Goal: Task Accomplishment & Management: Complete application form

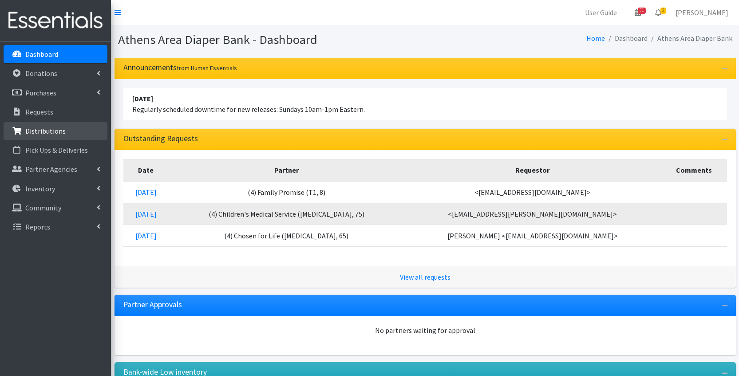
click at [54, 128] on p "Distributions" at bounding box center [45, 130] width 40 height 9
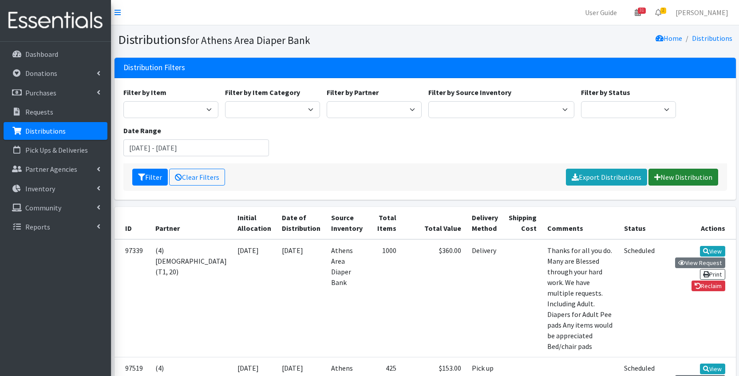
click at [667, 178] on link "New Distribution" at bounding box center [683, 177] width 70 height 17
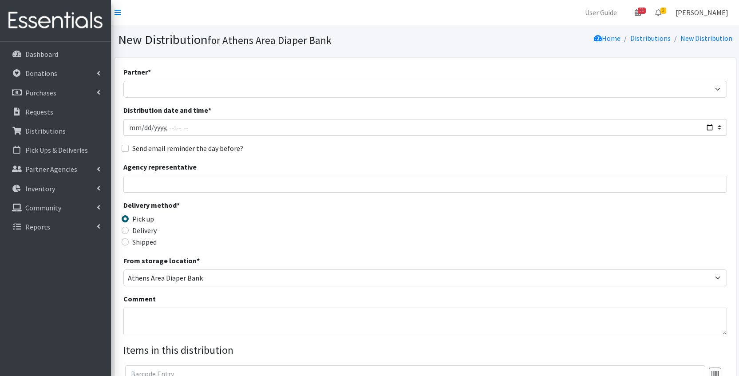
click at [689, 12] on link "[PERSON_NAME]" at bounding box center [701, 13] width 67 height 18
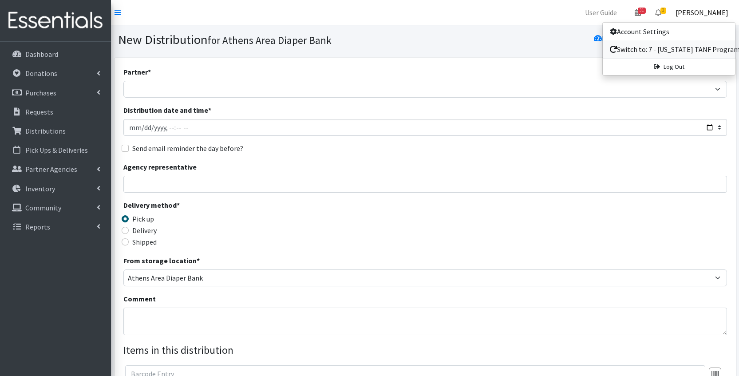
click at [658, 43] on link "Switch to: 7 - [US_STATE] TANF Program" at bounding box center [668, 49] width 132 height 18
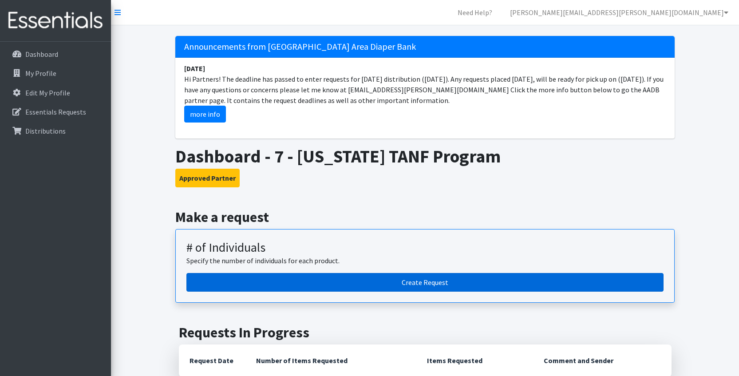
click at [274, 286] on link "Create Request" at bounding box center [424, 282] width 477 height 19
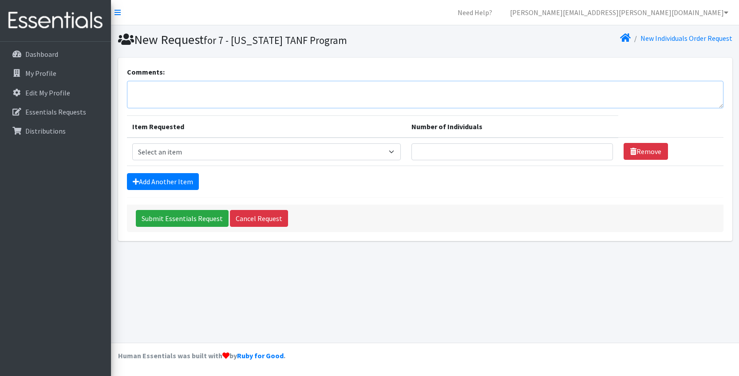
click at [225, 97] on textarea "Comments:" at bounding box center [425, 95] width 596 height 28
type textarea "Amanda Hooten"
select select "5614"
click at [432, 154] on input "Number of Individuals" at bounding box center [512, 151] width 202 height 17
type input "25"
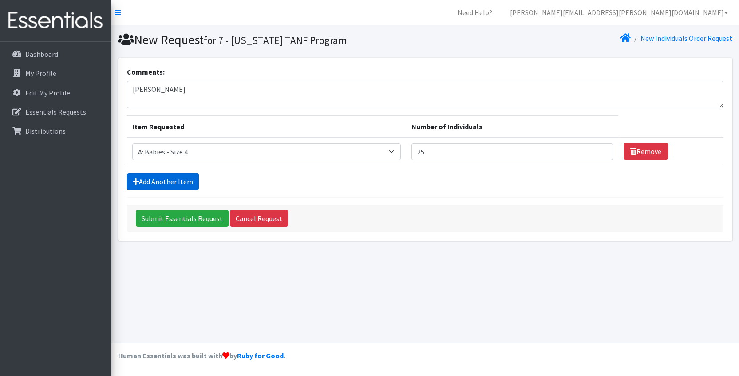
click at [181, 185] on link "Add Another Item" at bounding box center [163, 181] width 72 height 17
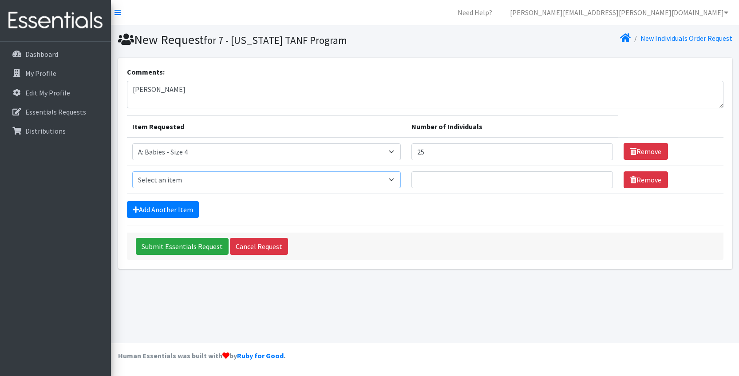
select select "5598"
click at [468, 175] on input "Number of Individuals" at bounding box center [512, 179] width 202 height 17
click at [500, 267] on div "Comments: Amanda Hooten Item Requested Number of Individuals Item Requested Sel…" at bounding box center [425, 163] width 614 height 211
click at [197, 246] on input "Submit Essentials Request" at bounding box center [182, 246] width 93 height 17
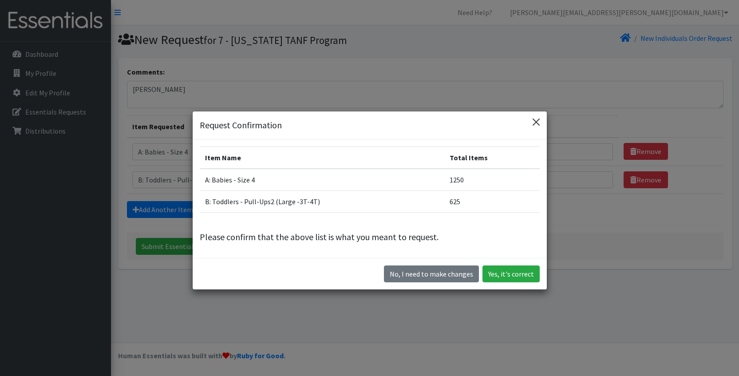
click at [540, 119] on button "Close" at bounding box center [536, 122] width 14 height 14
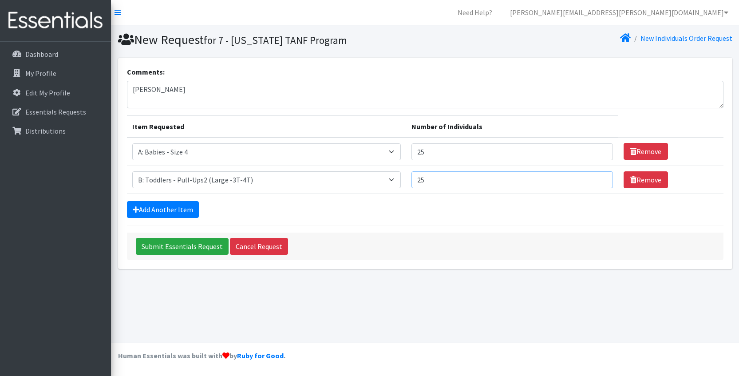
drag, startPoint x: 445, startPoint y: 187, endPoint x: 373, endPoint y: 180, distance: 72.2
click at [373, 180] on tr "Item Requested Select an item A: Babies - Size 0 (Preemie) A: Babies - Size 01 …" at bounding box center [425, 179] width 596 height 28
type input "50"
click at [168, 250] on input "Submit Essentials Request" at bounding box center [182, 246] width 93 height 17
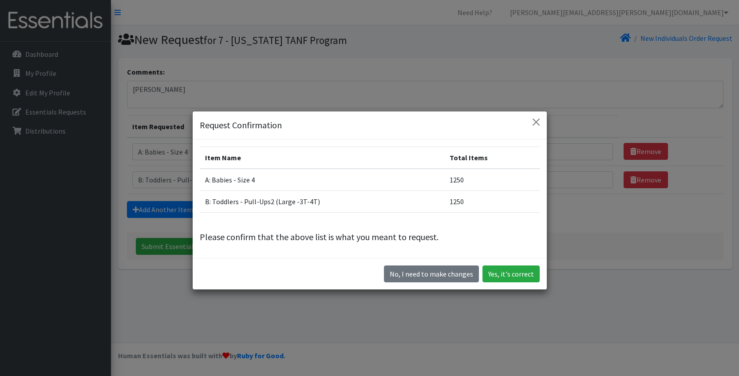
click at [601, 272] on div "Request Confirmation Item Name Total Items A: Babies - Size 4 1250 B: Toddlers …" at bounding box center [369, 188] width 739 height 376
click at [447, 277] on button "No, I need to make changes" at bounding box center [431, 273] width 95 height 17
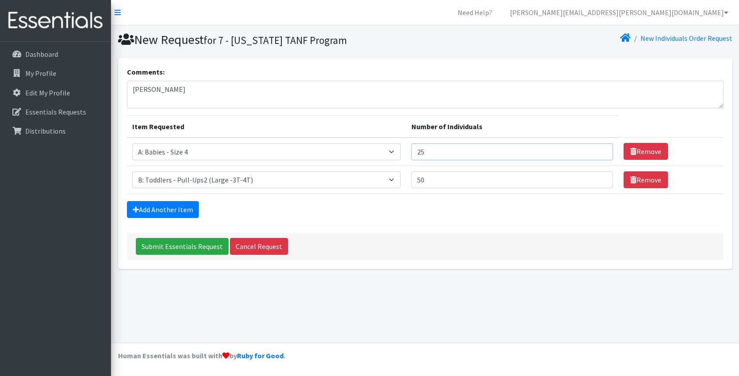
click at [445, 149] on input "25" at bounding box center [512, 151] width 202 height 17
type input "24"
drag, startPoint x: 444, startPoint y: 181, endPoint x: 349, endPoint y: 184, distance: 95.4
click at [349, 184] on tr "Item Requested Select an item A: Babies - Size 0 (Preemie) A: Babies - Size 01 …" at bounding box center [425, 179] width 596 height 28
drag, startPoint x: 435, startPoint y: 182, endPoint x: 304, endPoint y: 181, distance: 130.9
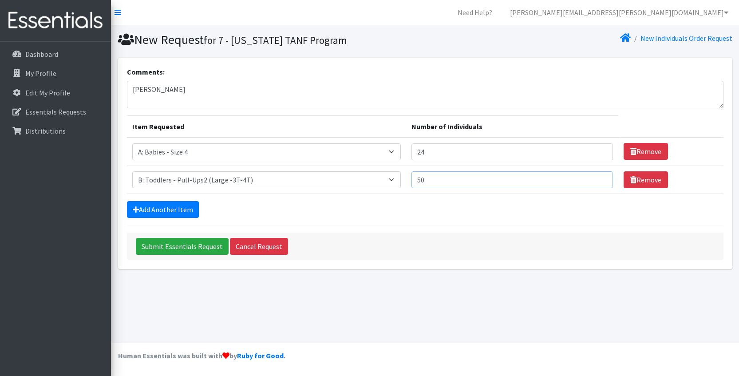
click at [304, 181] on tr "Item Requested Select an item A: Babies - Size 0 (Preemie) A: Babies - Size 01 …" at bounding box center [425, 179] width 596 height 28
click at [174, 243] on input "Submit Essentials Request" at bounding box center [182, 246] width 93 height 17
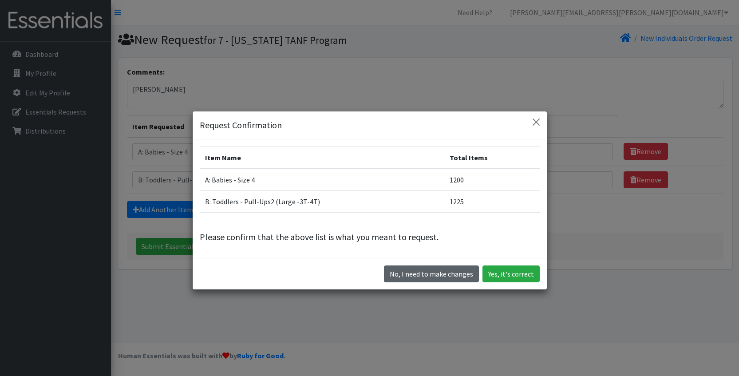
click at [446, 275] on button "No, I need to make changes" at bounding box center [431, 273] width 95 height 17
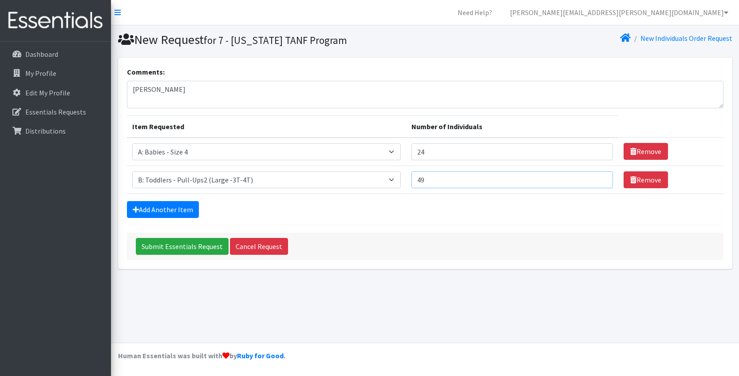
click at [458, 177] on input "49" at bounding box center [512, 179] width 202 height 17
type input "48"
click at [154, 251] on input "Submit Essentials Request" at bounding box center [182, 246] width 93 height 17
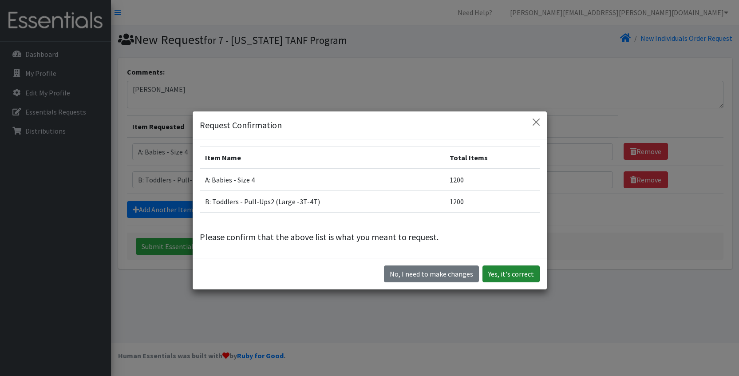
click at [514, 272] on button "Yes, it's correct" at bounding box center [510, 273] width 57 height 17
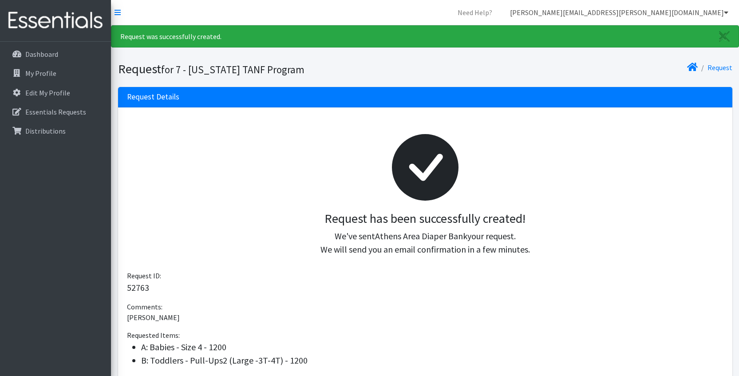
click at [695, 8] on link "[PERSON_NAME][EMAIL_ADDRESS][PERSON_NAME][DOMAIN_NAME]" at bounding box center [619, 13] width 232 height 18
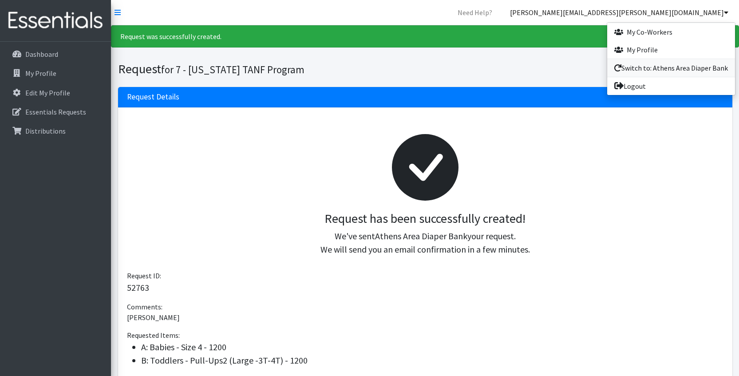
click at [644, 71] on link "Switch to: Athens Area Diaper Bank" at bounding box center [671, 68] width 128 height 18
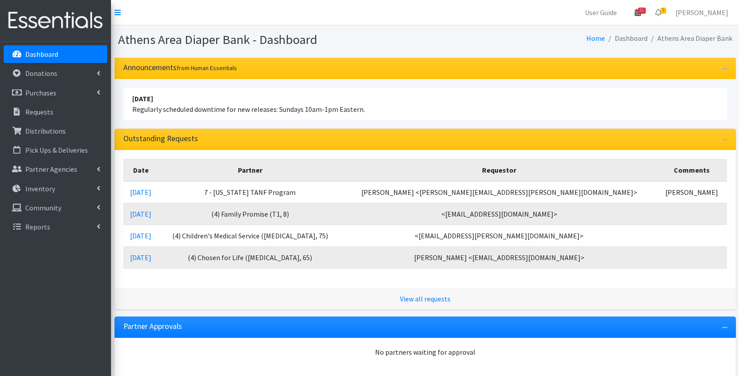
click at [635, 14] on link "31" at bounding box center [637, 13] width 20 height 18
click at [598, 48] on link "View Calendar" at bounding box center [585, 49] width 123 height 16
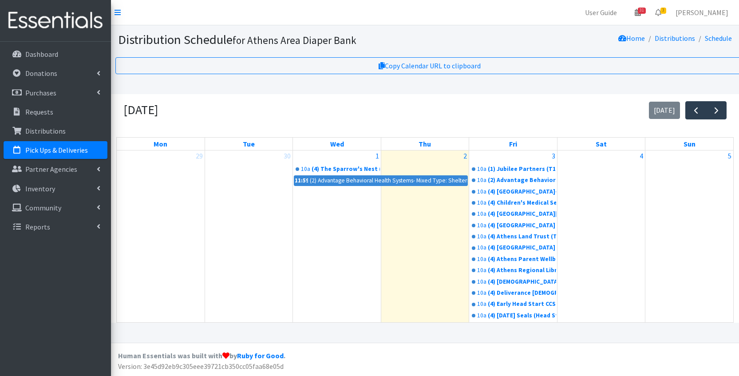
scroll to position [3, 0]
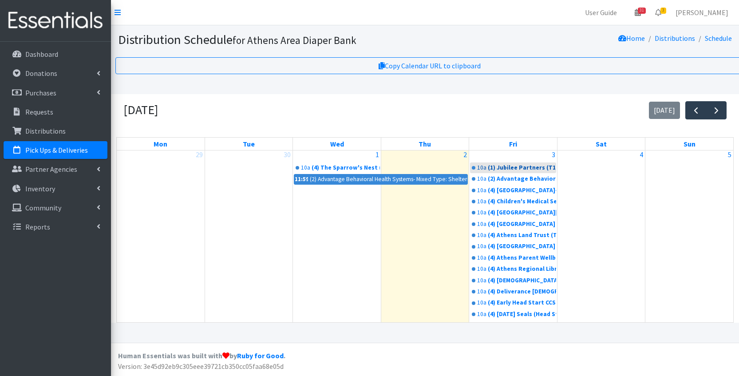
click at [536, 172] on div "(1) Jubilee Partners (T1, 10)" at bounding box center [522, 167] width 68 height 9
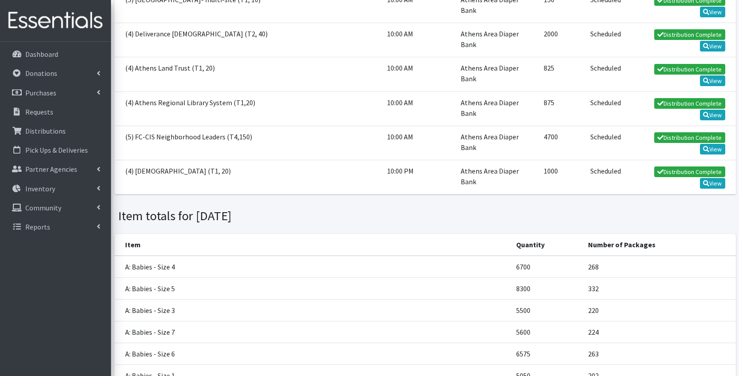
scroll to position [956, 0]
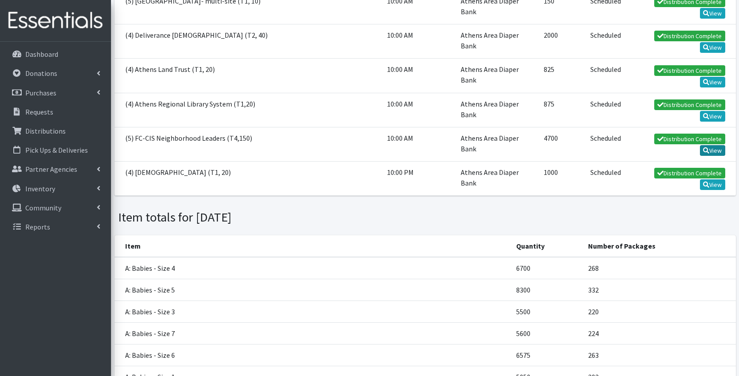
click at [723, 146] on link "View" at bounding box center [712, 150] width 25 height 11
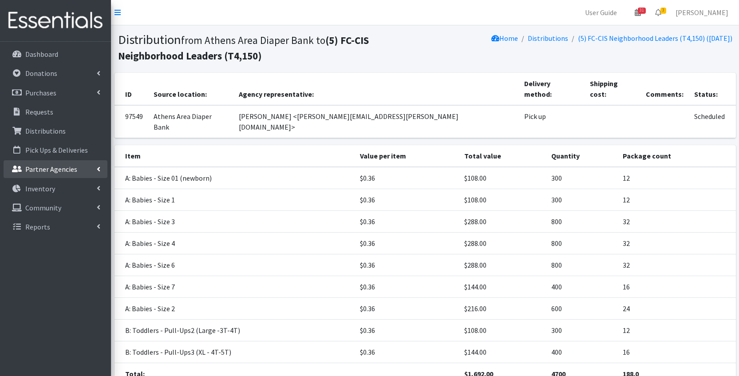
click at [51, 168] on p "Partner Agencies" at bounding box center [51, 169] width 52 height 9
click at [47, 183] on link "All Partners" at bounding box center [56, 189] width 104 height 18
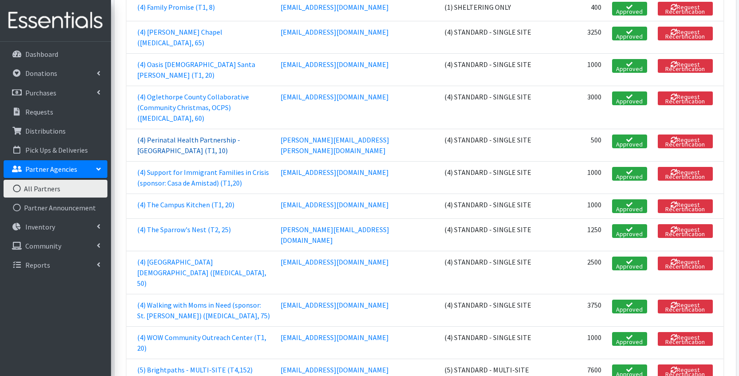
scroll to position [1002, 0]
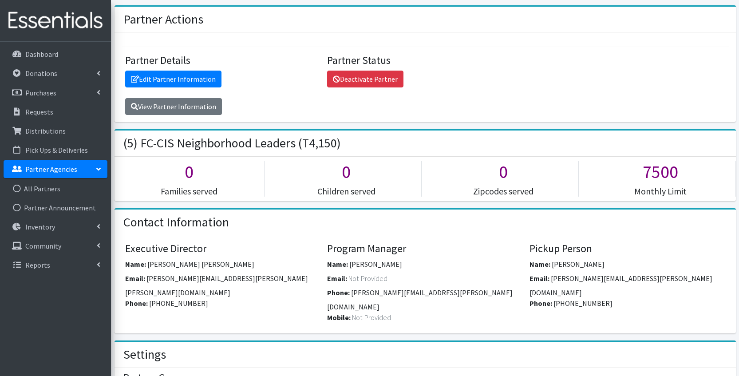
scroll to position [54, 0]
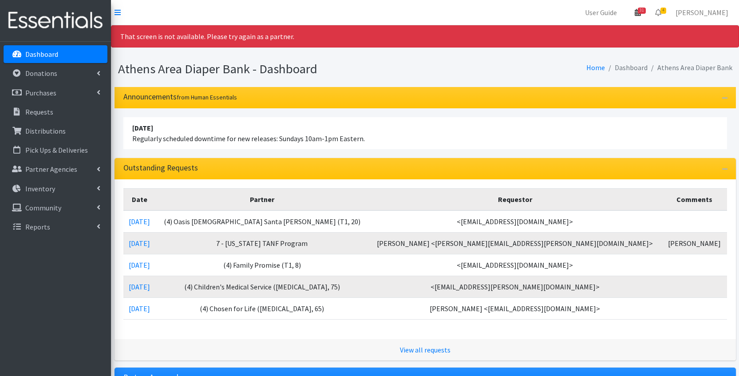
click at [645, 12] on span "31" at bounding box center [641, 11] width 8 height 6
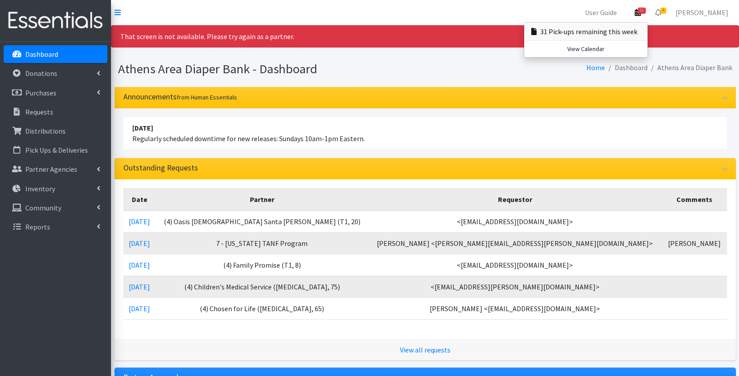
click at [603, 31] on link "31 Pick-ups remaining this week" at bounding box center [585, 32] width 123 height 18
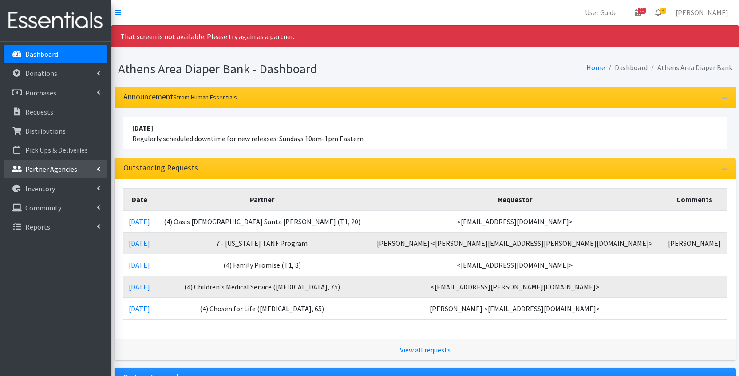
click at [49, 162] on link "Partner Agencies" at bounding box center [56, 169] width 104 height 18
click at [51, 190] on link "All Partners" at bounding box center [56, 189] width 104 height 18
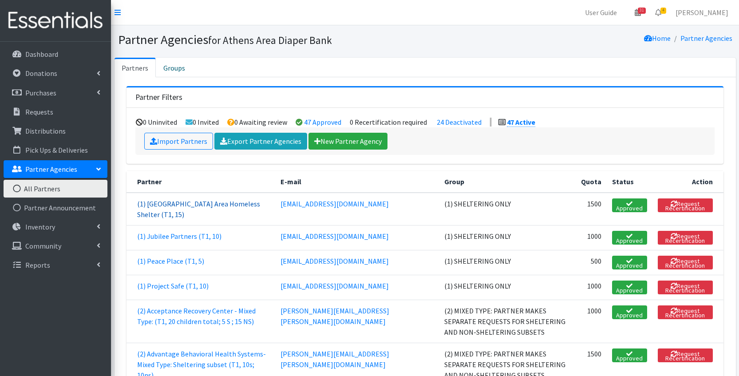
click at [231, 205] on link "(1) [GEOGRAPHIC_DATA] Area Homeless Shelter (T1, 15)" at bounding box center [198, 209] width 123 height 20
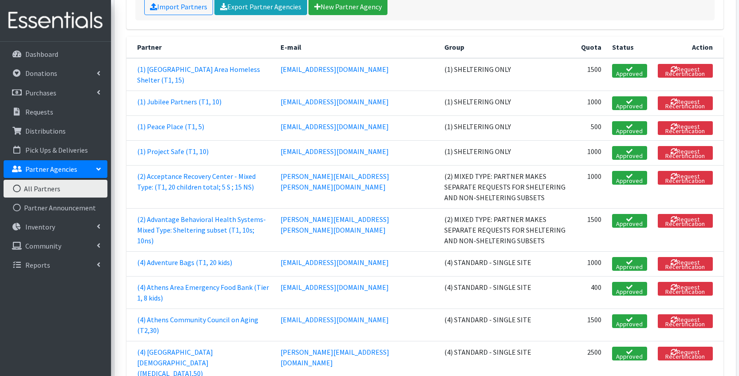
scroll to position [136, 0]
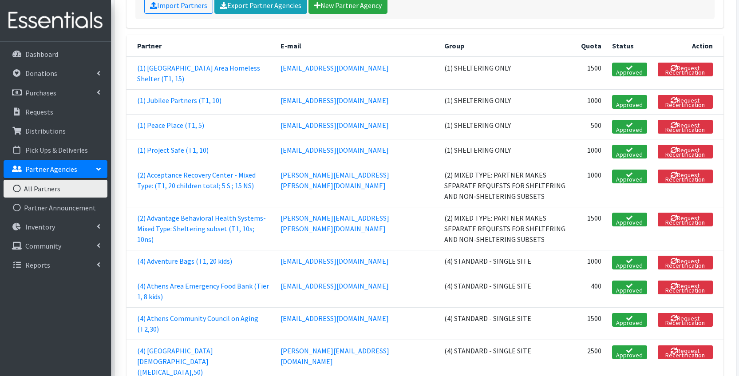
click at [199, 282] on td "(4) Athens Area Emergency Food Bank (Tier 1, 8 kids)" at bounding box center [200, 291] width 149 height 32
click at [198, 281] on link "(4) Athens Area Emergency Food Bank (Tier 1, 8 kids)" at bounding box center [203, 291] width 132 height 20
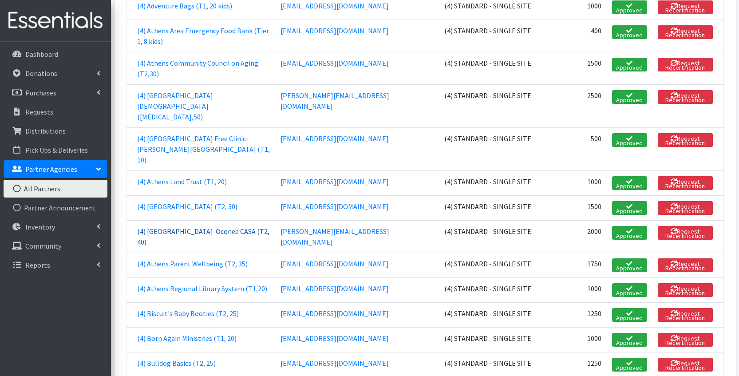
scroll to position [391, 0]
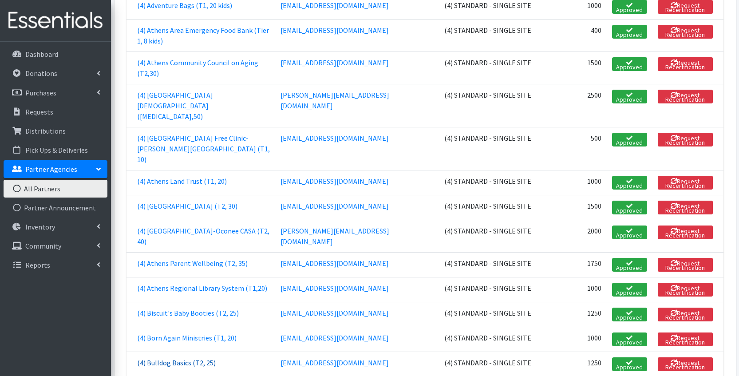
click at [184, 358] on link "(4) Bulldog Basics (T2, 25)" at bounding box center [176, 362] width 79 height 9
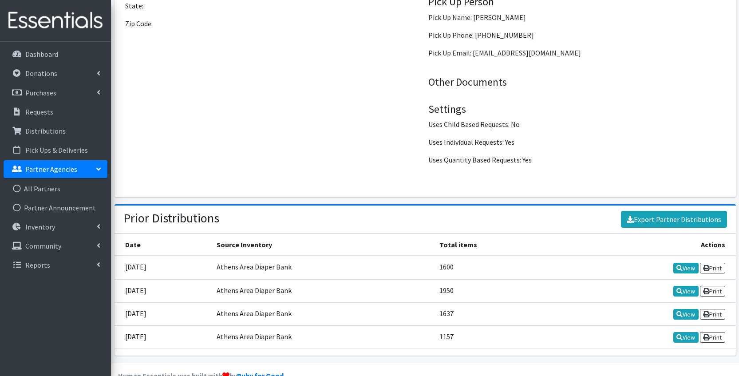
scroll to position [968, 0]
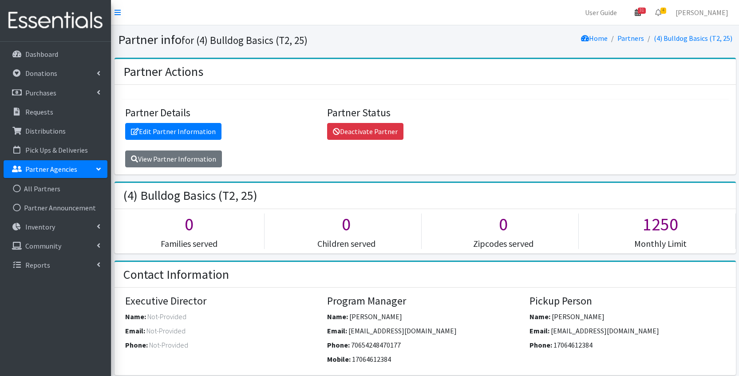
click at [635, 6] on link "31" at bounding box center [637, 13] width 20 height 18
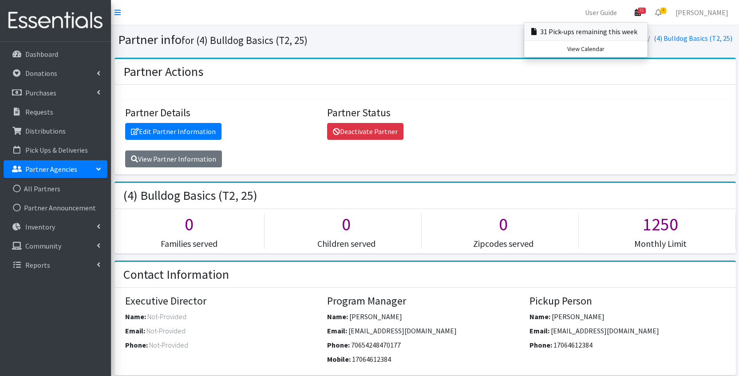
click at [604, 27] on link "31 Pick-ups remaining this week" at bounding box center [585, 32] width 123 height 18
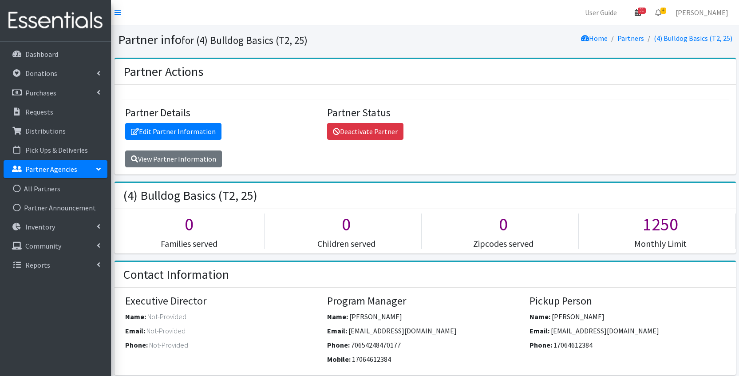
click at [643, 14] on span "31" at bounding box center [641, 11] width 8 height 6
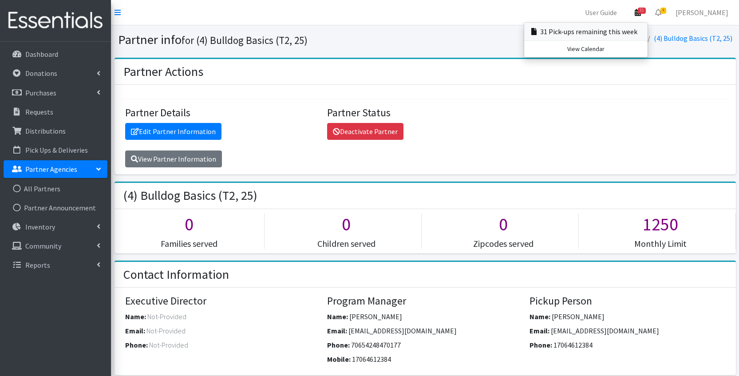
click at [626, 30] on link "31 Pick-ups remaining this week" at bounding box center [585, 32] width 123 height 18
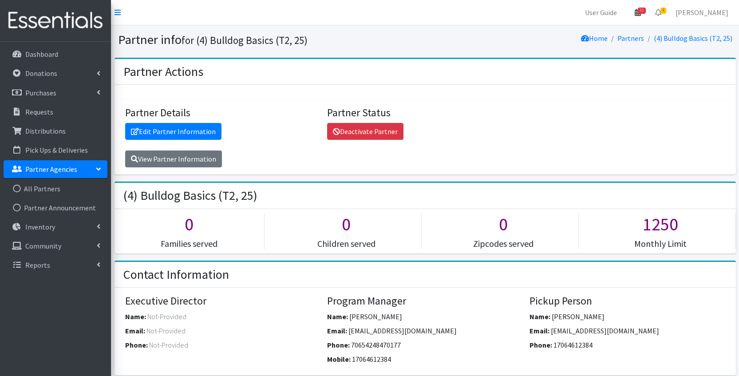
click at [648, 12] on link "31" at bounding box center [637, 13] width 20 height 18
click at [610, 49] on link "View Calendar" at bounding box center [585, 49] width 123 height 16
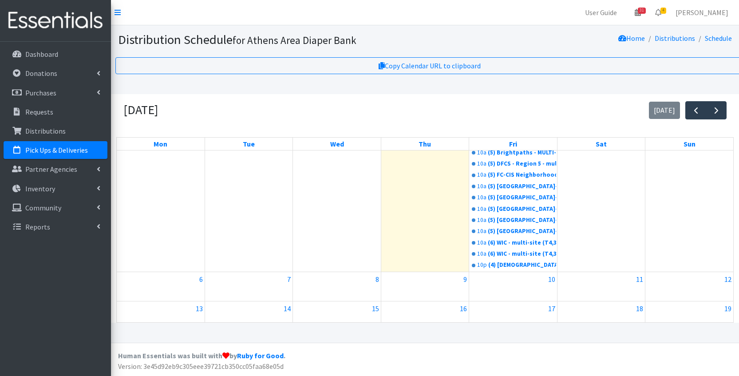
scroll to position [246, 0]
